Goal: Transaction & Acquisition: Obtain resource

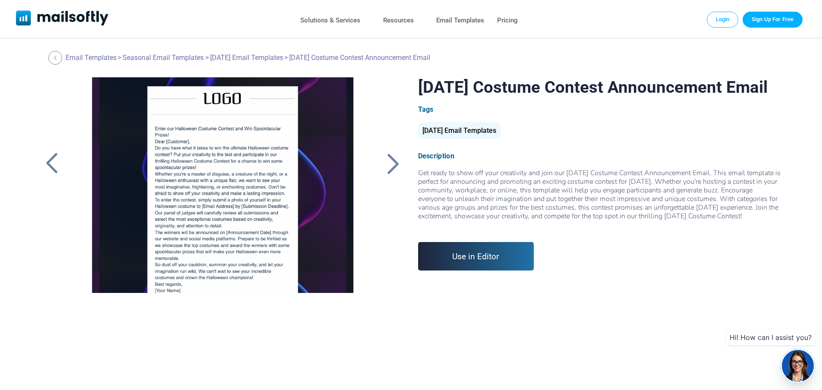
click at [487, 139] on div "[DATE] Email Templates" at bounding box center [459, 130] width 82 height 17
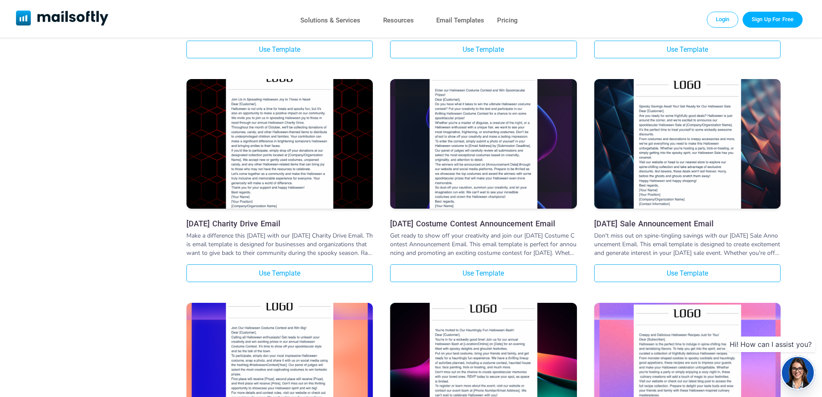
scroll to position [949, 0]
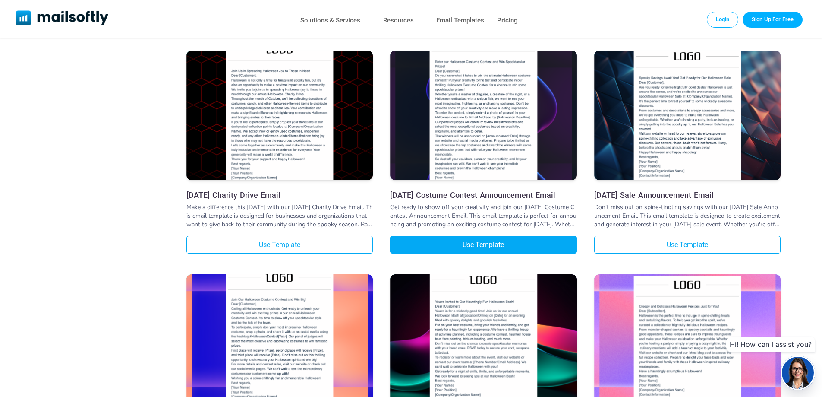
click at [486, 249] on link "Use Template" at bounding box center [483, 245] width 186 height 18
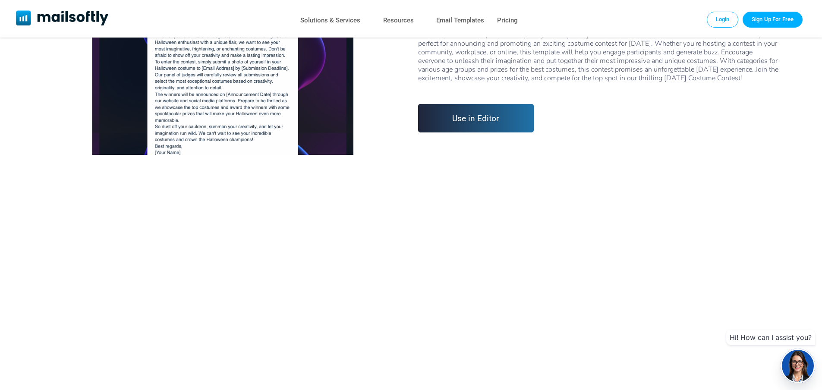
scroll to position [173, 0]
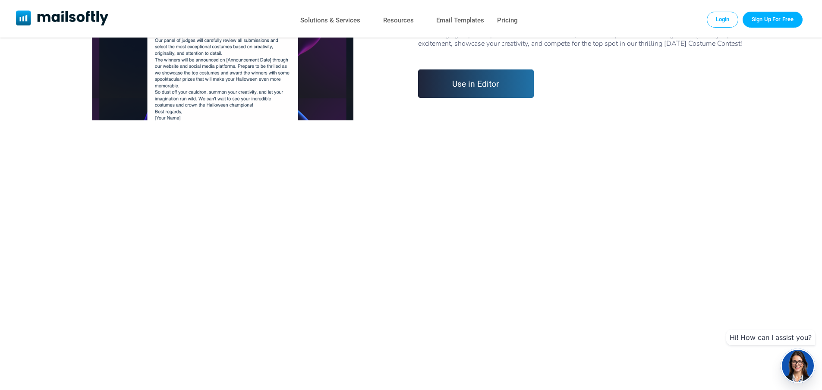
click at [503, 98] on link "Use in Editor" at bounding box center [476, 83] width 116 height 28
